Goal: Check status: Check status

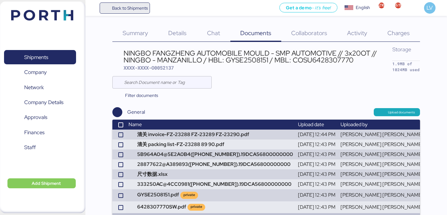
click at [149, 6] on span "Back to Shipments" at bounding box center [125, 7] width 51 height 11
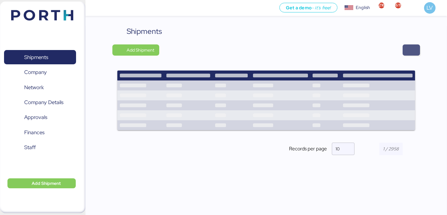
click at [412, 50] on span "button" at bounding box center [411, 50] width 7 height 9
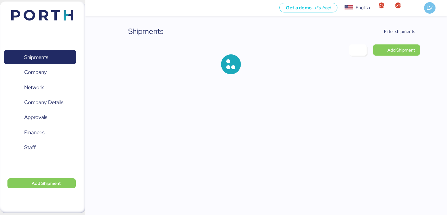
click at [403, 37] on div "Shipments Filter shipments Add Shipment" at bounding box center [266, 55] width 308 height 58
click at [401, 32] on span "Filter shipments" at bounding box center [399, 31] width 31 height 7
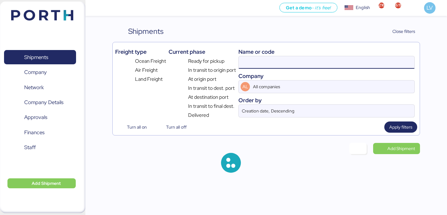
click at [364, 58] on input at bounding box center [327, 62] width 176 height 12
paste input "O0051967"
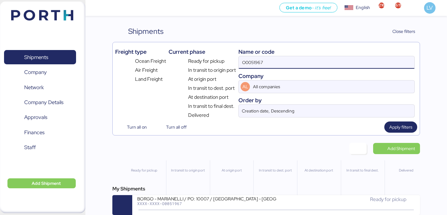
click at [269, 61] on input "O0051967" at bounding box center [327, 62] width 176 height 12
paste input "2058"
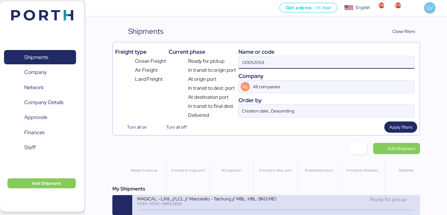
type input "O0052058"
click at [190, 199] on div "MAGICAL - LIXIL //LCL // Manzanillo - Taichung // MBL: HBL: BKG:MEX/TXG/1127209" at bounding box center [206, 198] width 139 height 5
